Goal: Transaction & Acquisition: Book appointment/travel/reservation

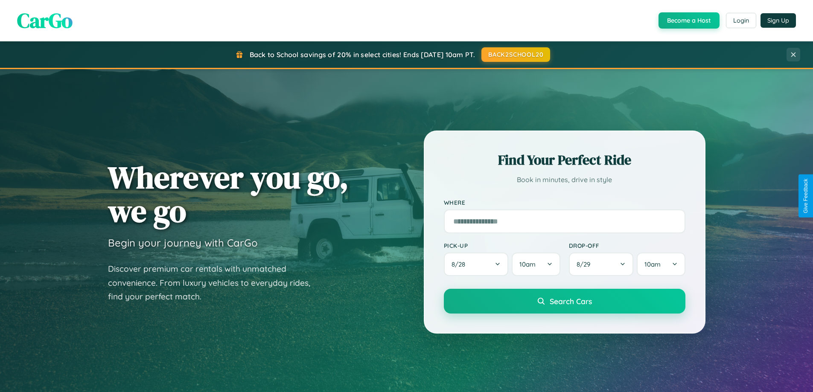
scroll to position [587, 0]
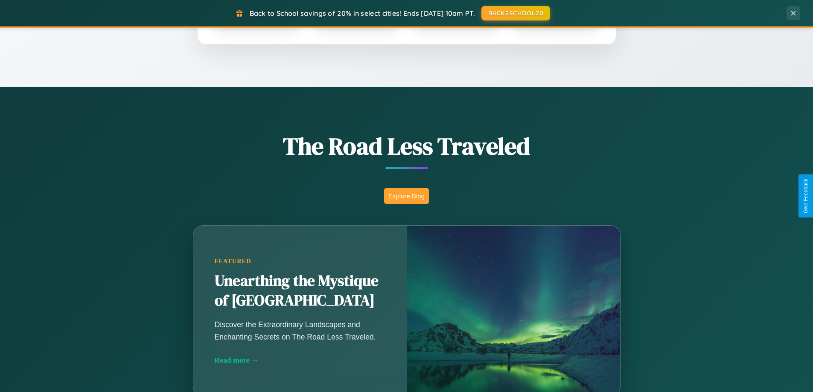
click at [406, 196] on button "Explore Blog" at bounding box center [406, 196] width 45 height 16
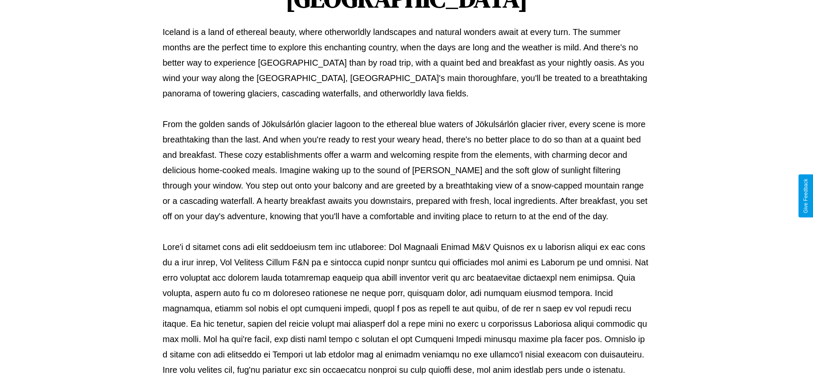
scroll to position [276, 0]
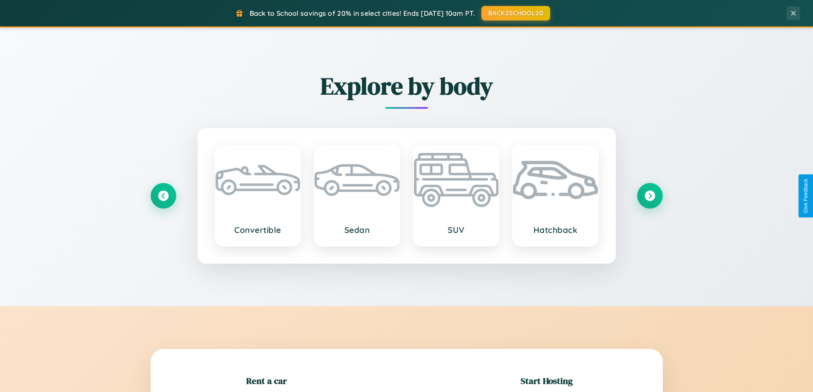
scroll to position [184, 0]
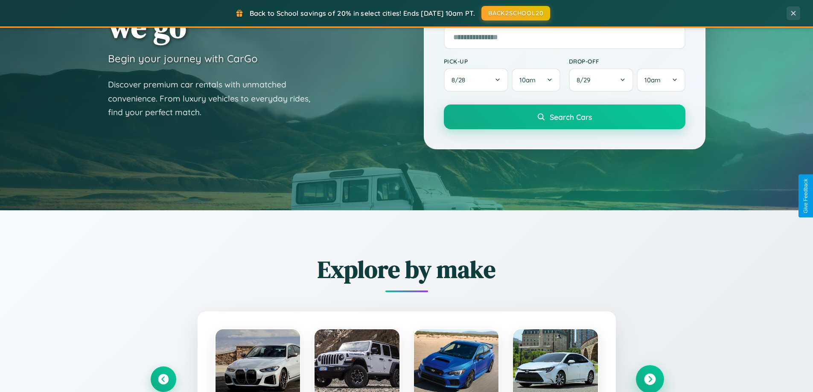
click at [650, 379] on icon at bounding box center [650, 380] width 12 height 12
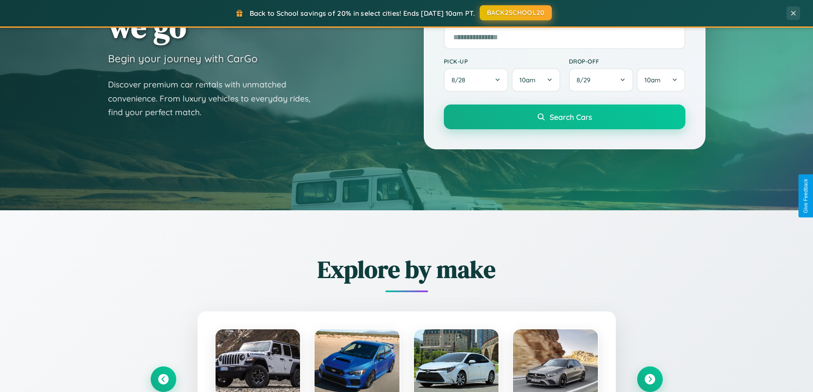
click at [515, 13] on button "BACK2SCHOOL20" at bounding box center [516, 12] width 72 height 15
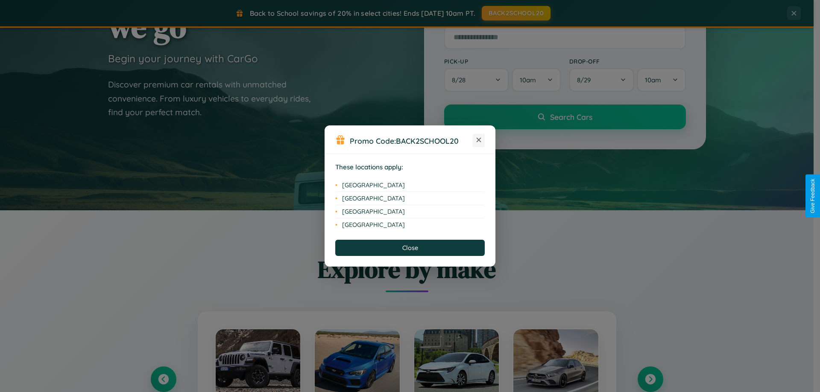
click at [479, 140] on icon at bounding box center [478, 140] width 5 height 5
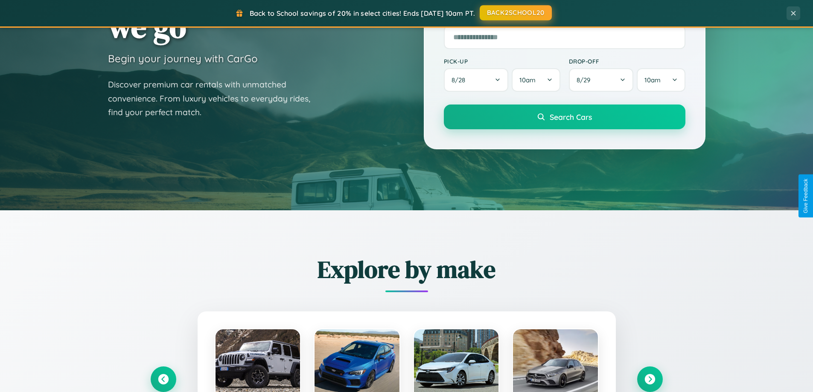
click at [515, 13] on button "BACK2SCHOOL20" at bounding box center [516, 12] width 72 height 15
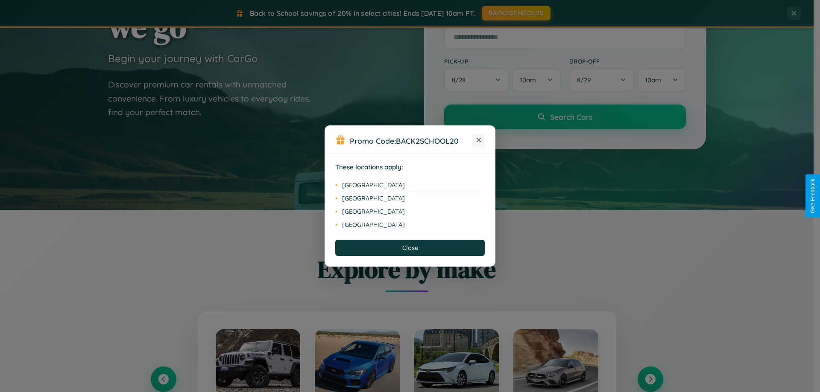
click at [479, 140] on icon at bounding box center [478, 140] width 5 height 5
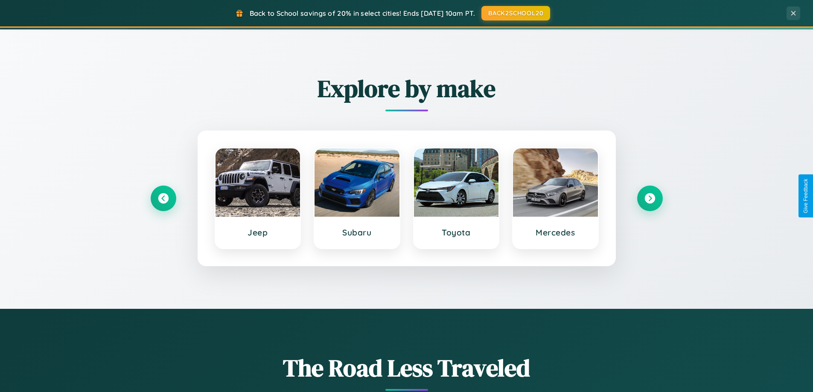
scroll to position [368, 0]
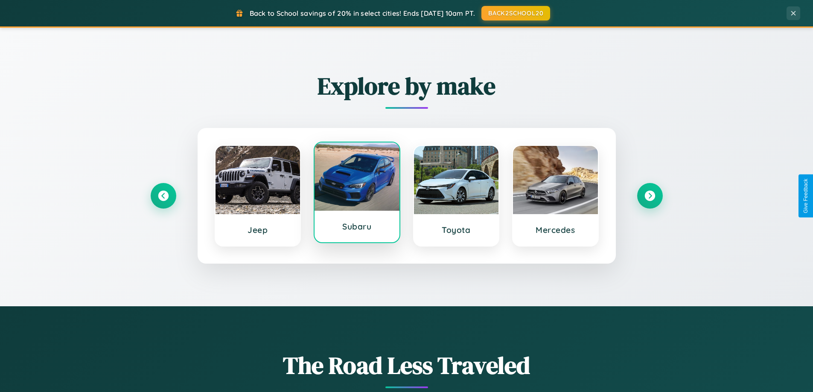
click at [357, 194] on div at bounding box center [357, 177] width 85 height 68
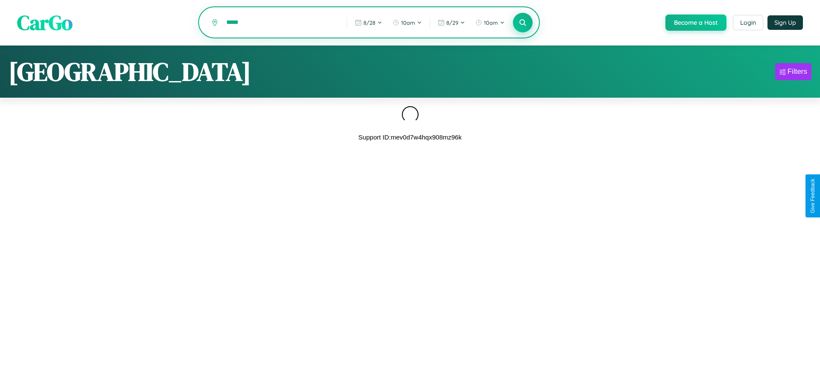
type input "*****"
click at [522, 23] on icon at bounding box center [522, 22] width 8 height 8
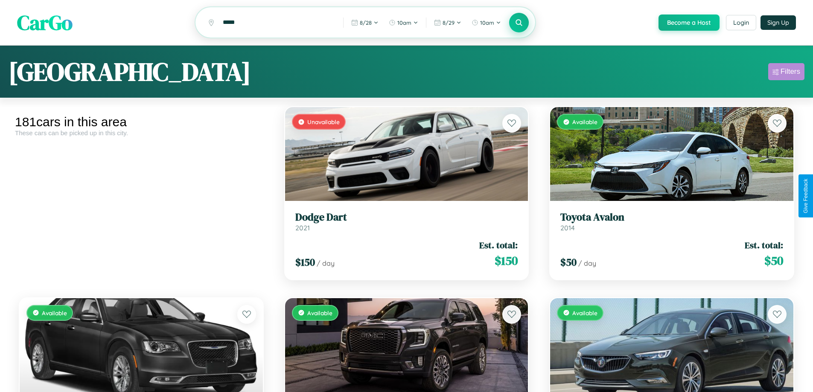
click at [786, 73] on div "Filters" at bounding box center [791, 71] width 20 height 9
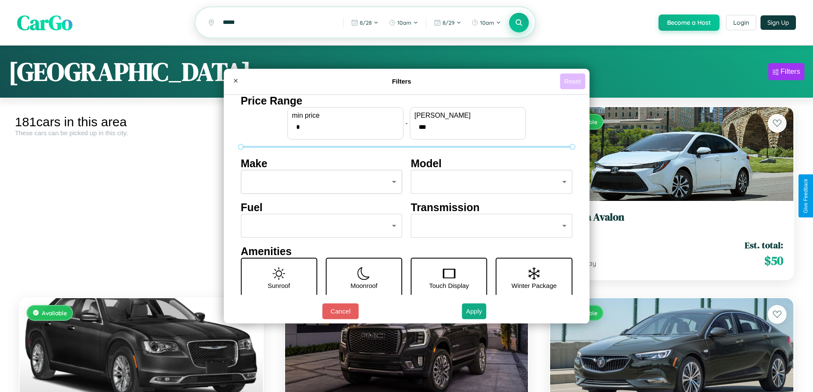
click at [574, 81] on button "Reset" at bounding box center [572, 81] width 25 height 16
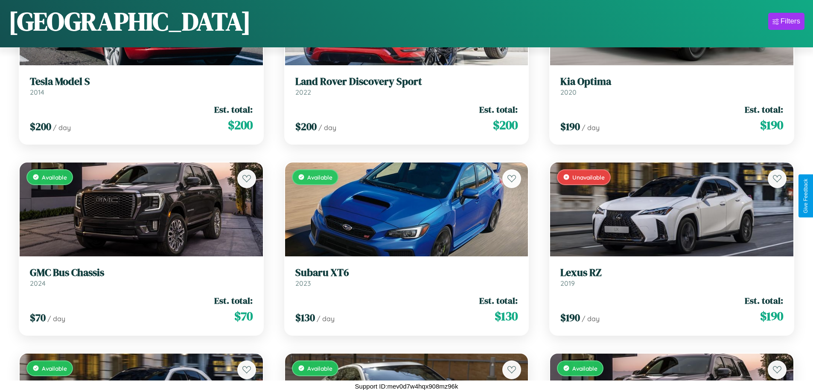
scroll to position [2031, 0]
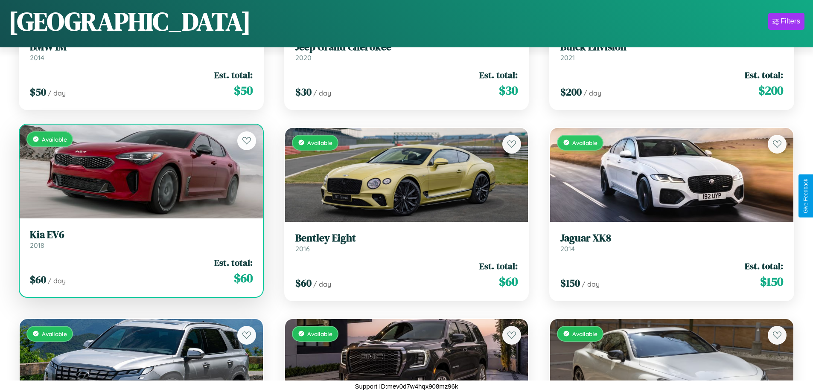
click at [140, 242] on link "Kia EV6 2018" at bounding box center [141, 239] width 223 height 21
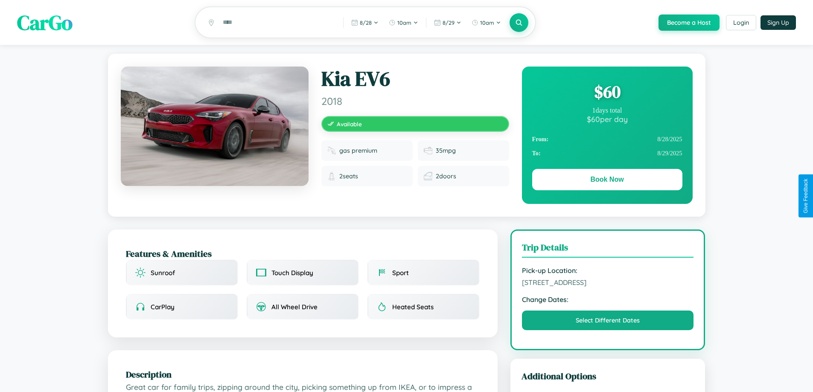
scroll to position [88, 0]
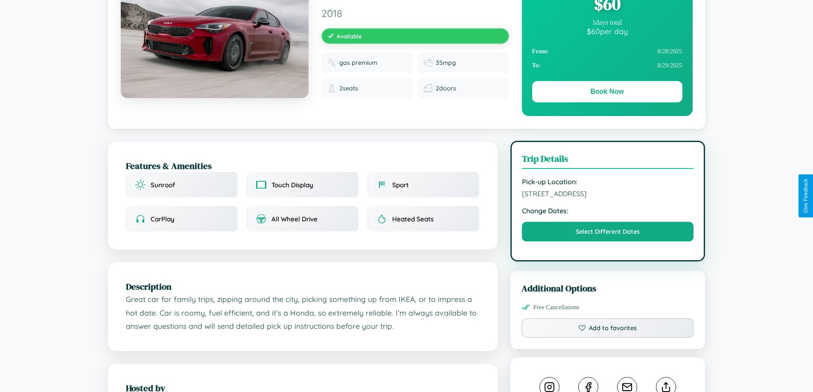
click at [608, 196] on span "5853 Jefferson Street Osaka 65269 Japan" at bounding box center [608, 194] width 172 height 9
click at [608, 195] on span "5853 Jefferson Street Osaka 65269 Japan" at bounding box center [608, 194] width 172 height 9
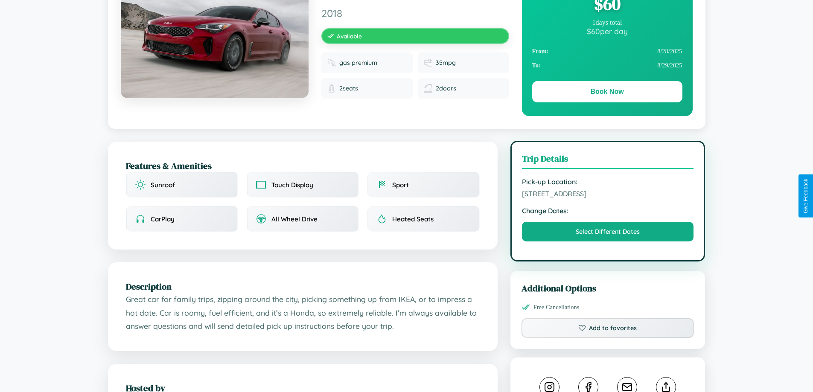
click at [608, 195] on span "5853 Jefferson Street Osaka 65269 Japan" at bounding box center [608, 194] width 172 height 9
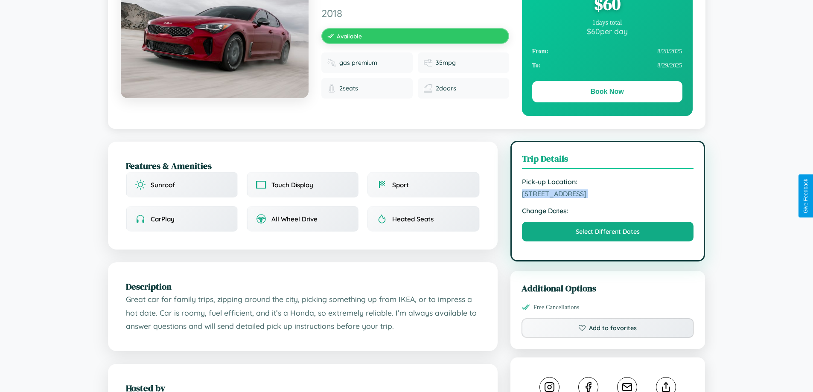
click at [608, 195] on span "5853 Jefferson Street Osaka 65269 Japan" at bounding box center [608, 194] width 172 height 9
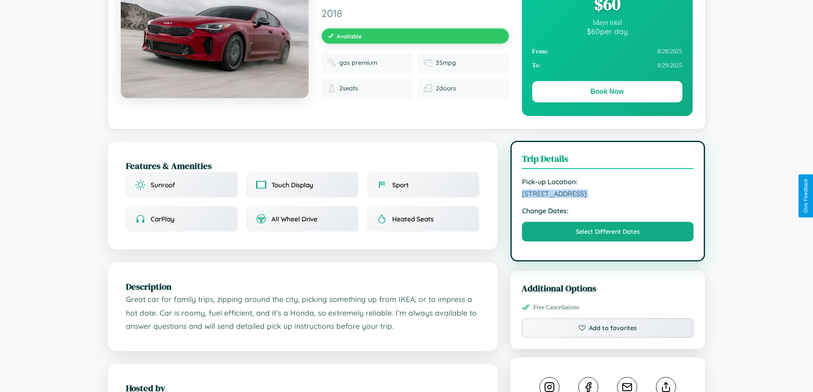
click at [608, 195] on span "5853 Jefferson Street Osaka 65269 Japan" at bounding box center [608, 194] width 172 height 9
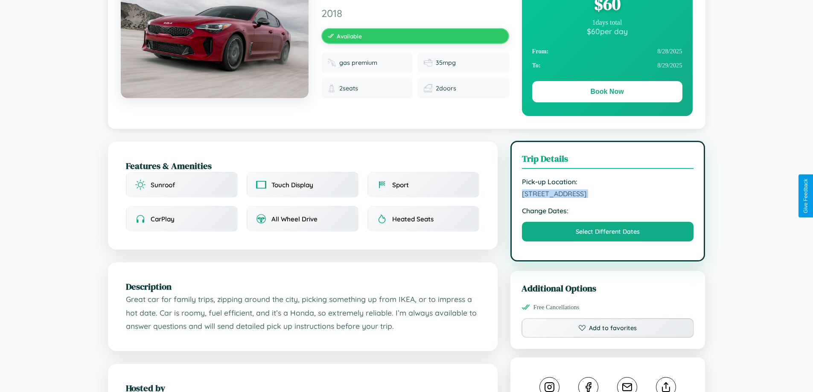
click at [608, 195] on span "5853 Jefferson Street Osaka 65269 Japan" at bounding box center [608, 194] width 172 height 9
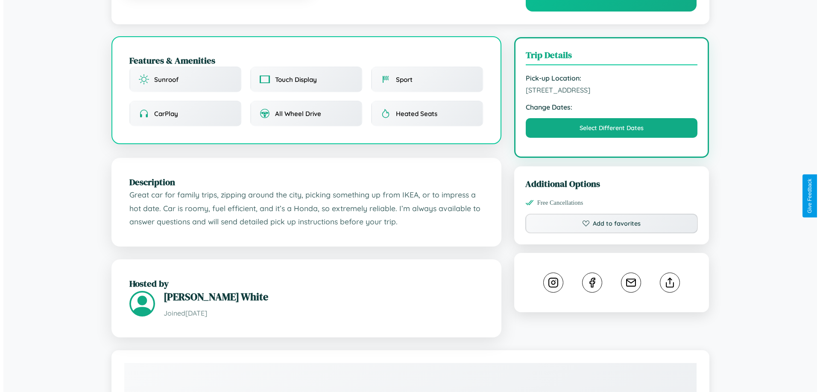
scroll to position [222, 0]
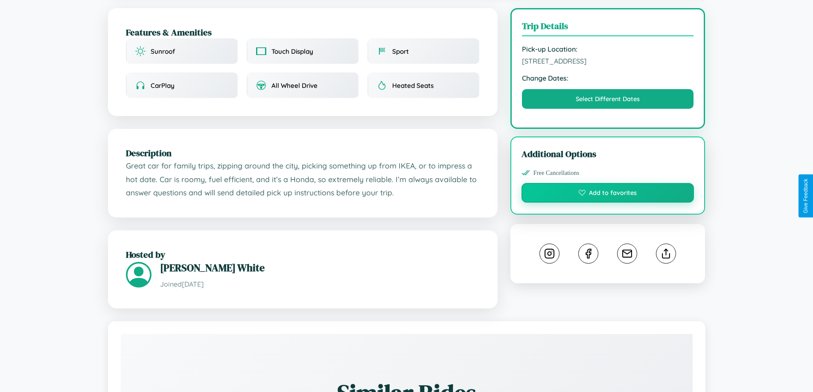
click at [608, 196] on button "Add to favorites" at bounding box center [608, 193] width 173 height 20
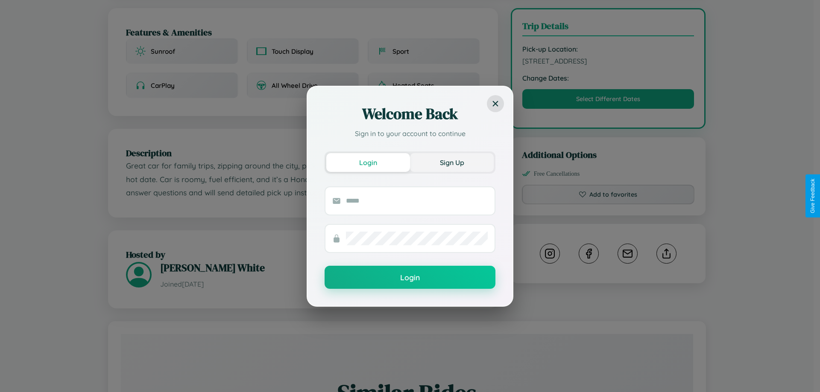
click at [452, 162] on button "Sign Up" at bounding box center [452, 162] width 84 height 19
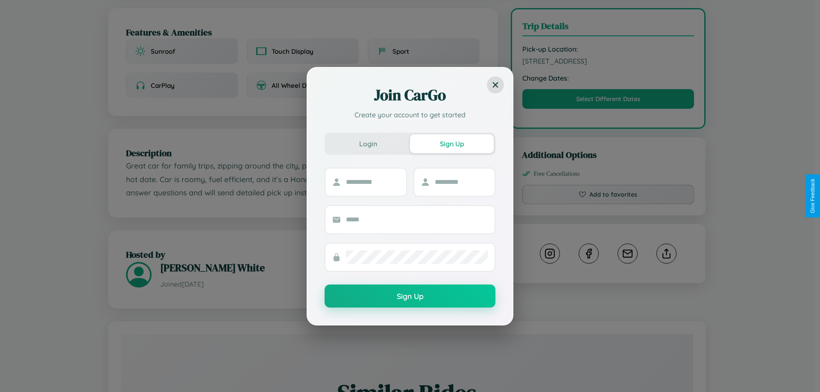
click at [608, 196] on div "Join CarGo Create your account to get started Login Sign Up Sign Up" at bounding box center [410, 196] width 820 height 392
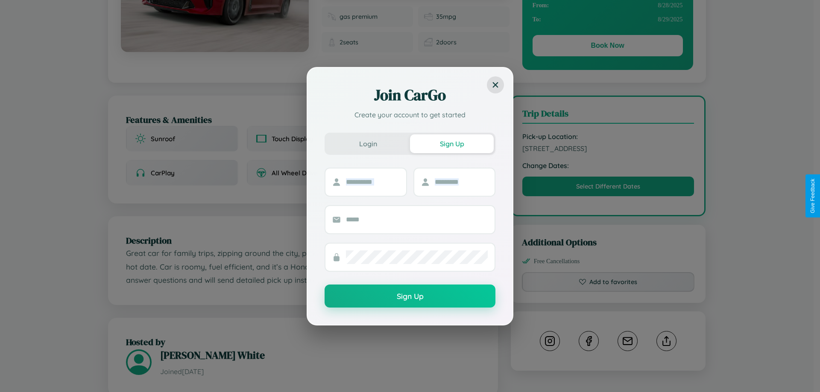
scroll to position [0, 0]
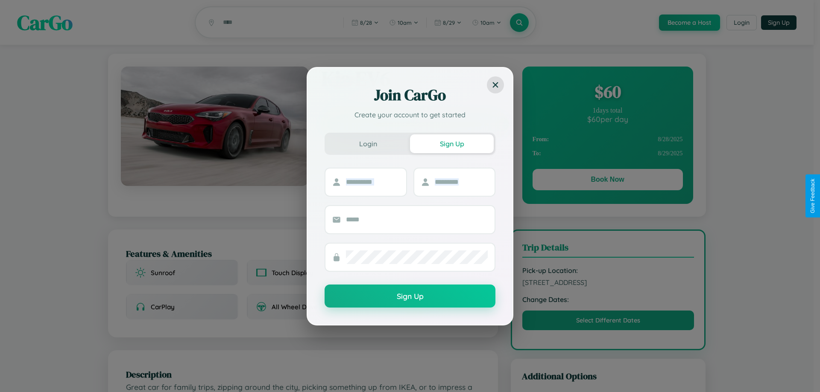
click at [607, 181] on div "Join CarGo Create your account to get started Login Sign Up Sign Up" at bounding box center [410, 196] width 820 height 392
